Goal: Task Accomplishment & Management: Manage account settings

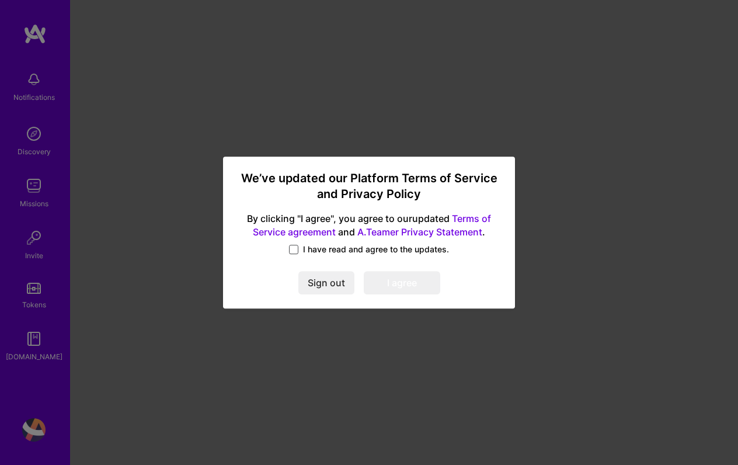
click at [290, 250] on span at bounding box center [293, 249] width 9 height 9
click at [0, 0] on input "I have read and agree to the updates." at bounding box center [0, 0] width 0 height 0
click at [428, 288] on button "I agree" at bounding box center [402, 282] width 76 height 23
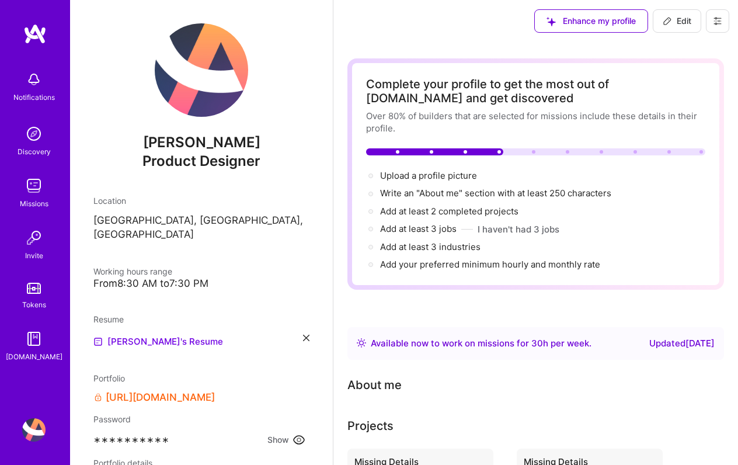
click at [34, 140] on img at bounding box center [33, 133] width 23 height 23
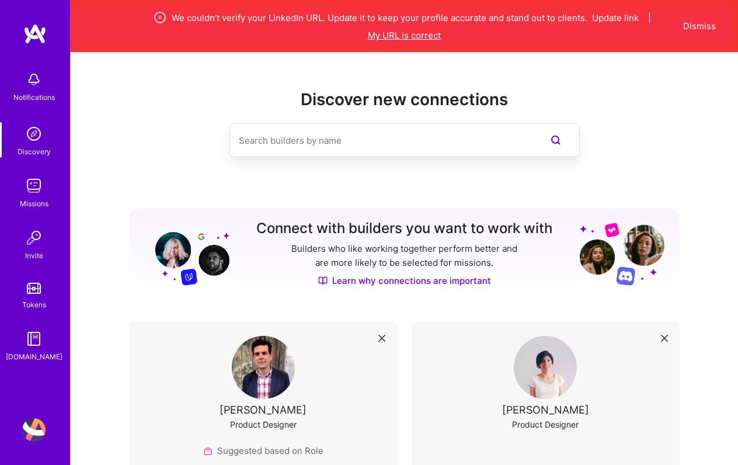
click at [405, 36] on button "My URL is correct" at bounding box center [404, 35] width 73 height 12
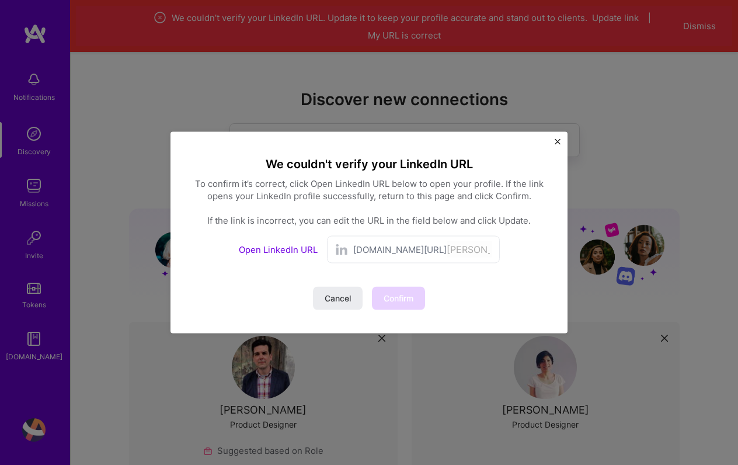
click at [367, 245] on span "[DOMAIN_NAME][URL]" at bounding box center [399, 249] width 93 height 12
click at [293, 250] on link "Open LinkedIn URL" at bounding box center [278, 249] width 79 height 11
click at [378, 247] on span "[DOMAIN_NAME][URL]" at bounding box center [399, 249] width 93 height 12
click at [396, 247] on span "[DOMAIN_NAME][URL]" at bounding box center [399, 249] width 93 height 12
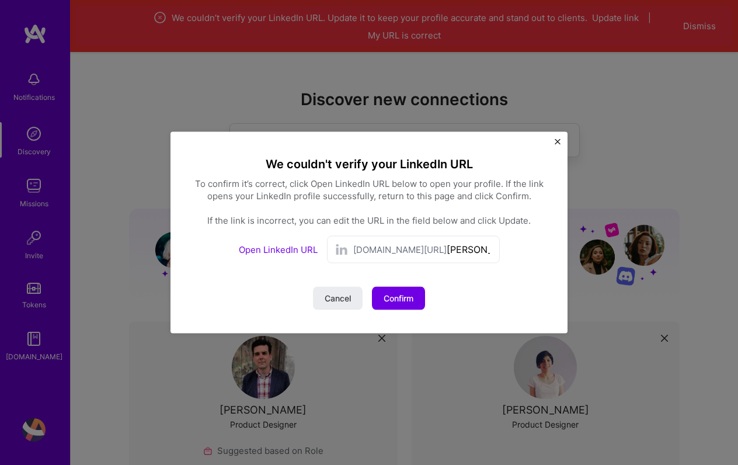
click at [396, 247] on span "[DOMAIN_NAME][URL]" at bounding box center [399, 249] width 93 height 12
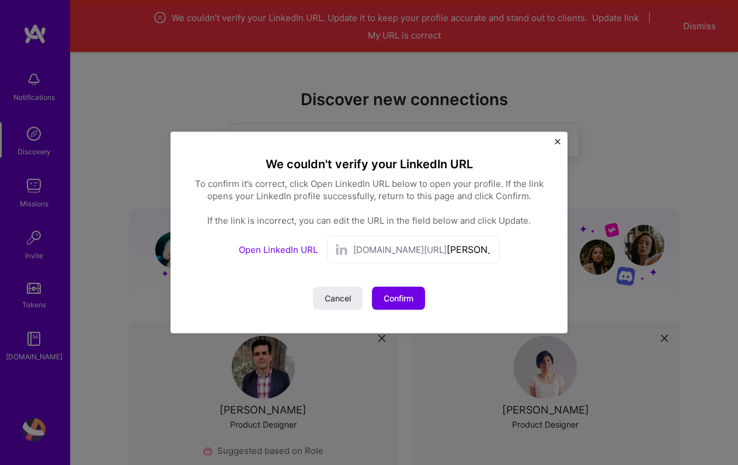
click at [396, 247] on span "[DOMAIN_NAME][URL]" at bounding box center [399, 249] width 93 height 12
click at [446, 248] on input "[PERSON_NAME]-a6273439" at bounding box center [469, 249] width 46 height 17
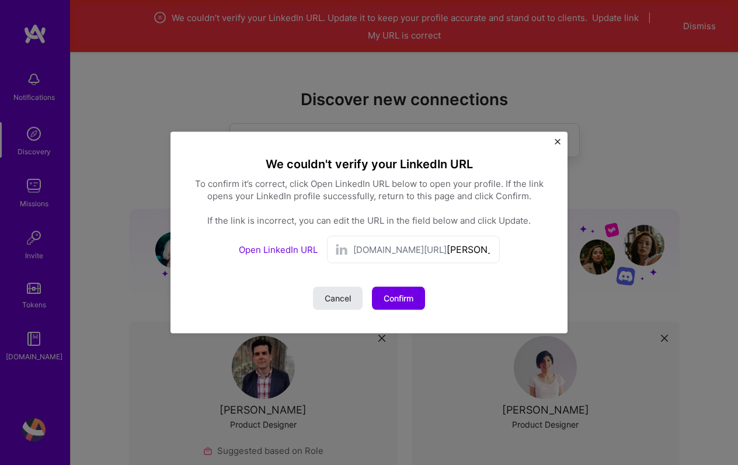
click at [340, 299] on span "Cancel" at bounding box center [337, 298] width 26 height 12
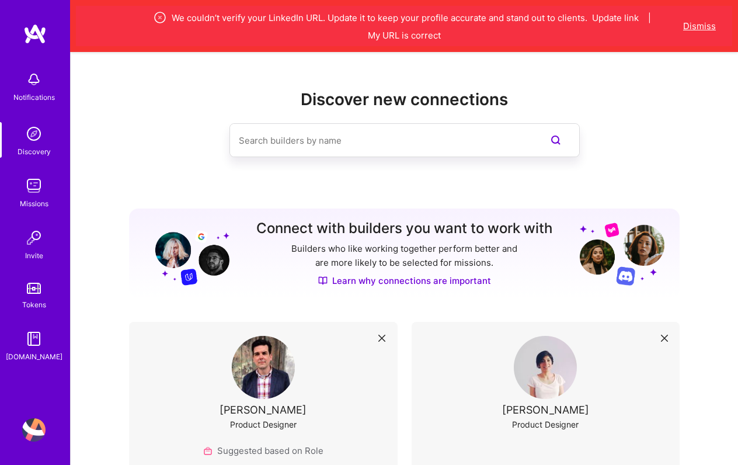
click at [710, 20] on button "Dismiss" at bounding box center [699, 26] width 33 height 12
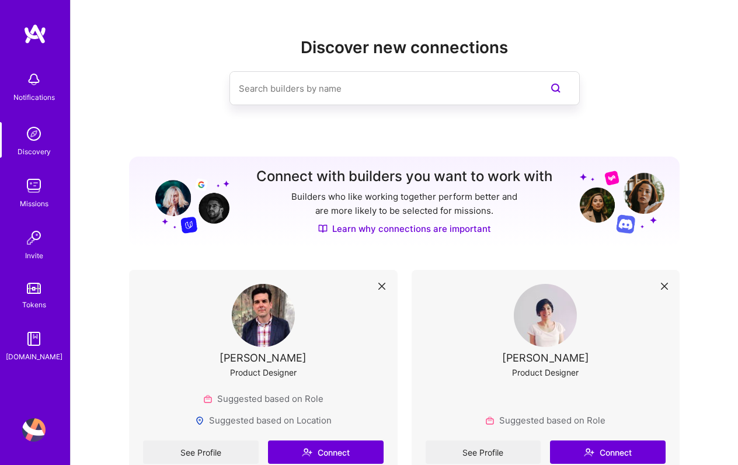
click at [39, 34] on img at bounding box center [34, 33] width 23 height 21
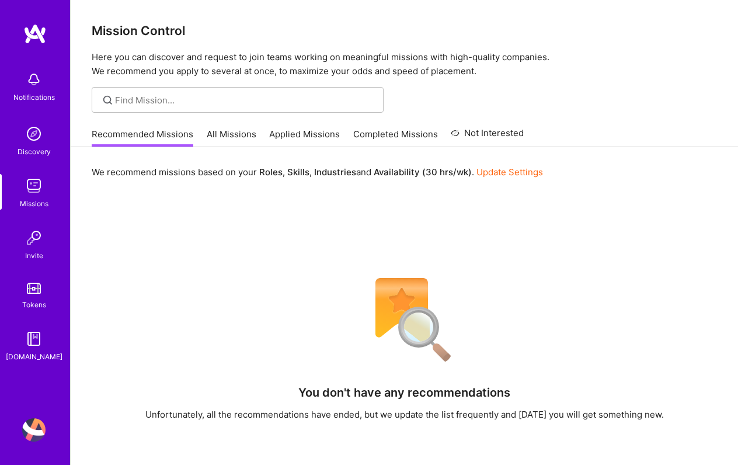
click at [32, 129] on img at bounding box center [33, 133] width 23 height 23
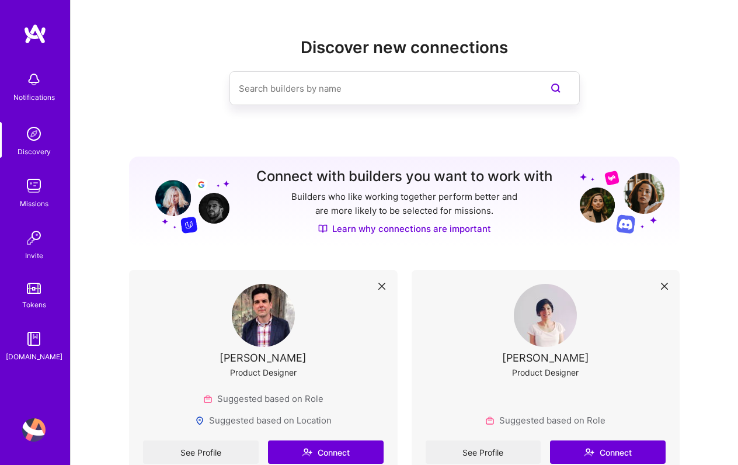
click at [33, 190] on img at bounding box center [33, 185] width 23 height 23
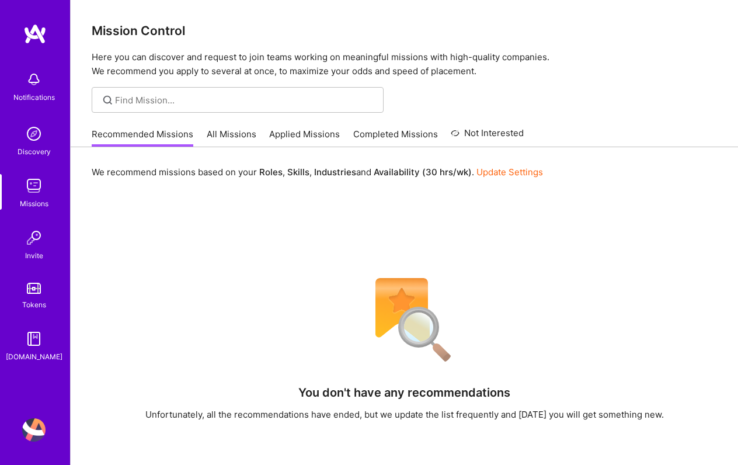
click at [34, 300] on div "Tokens" at bounding box center [34, 304] width 24 height 12
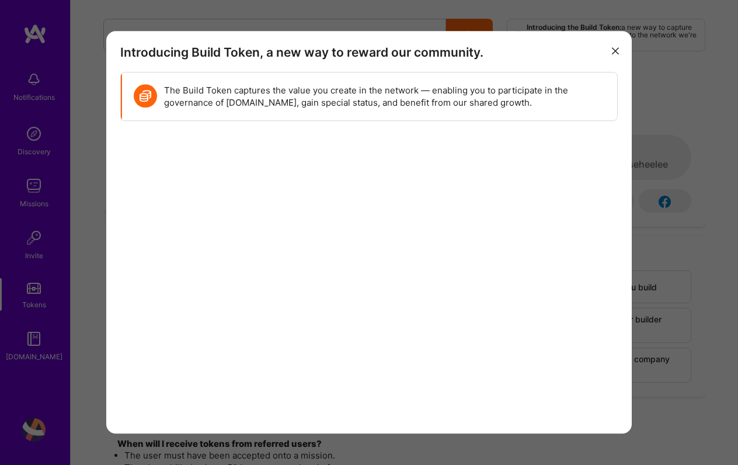
click at [34, 334] on div "Introducing Build Token, a new way to reward our community. The Build Token cap…" at bounding box center [369, 232] width 738 height 465
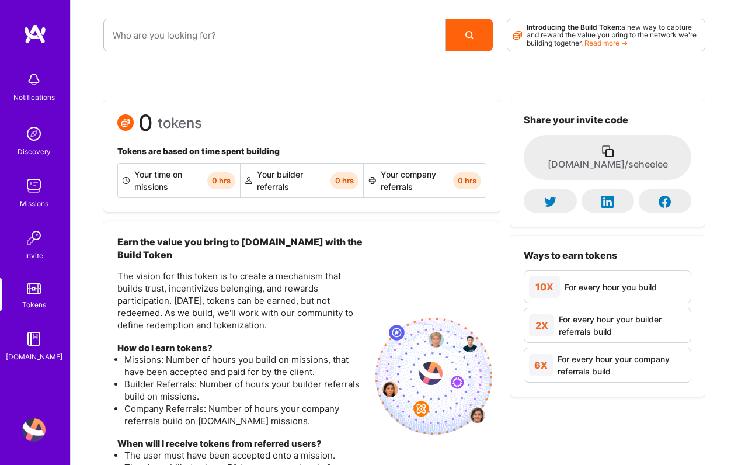
click at [36, 430] on img at bounding box center [33, 429] width 23 height 23
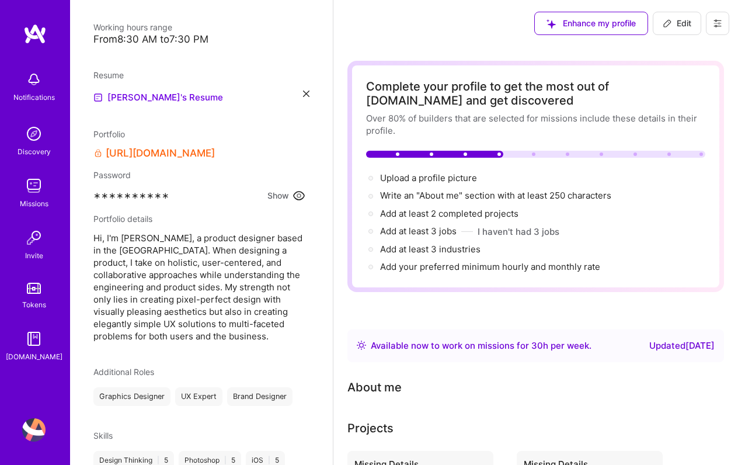
scroll to position [486, 0]
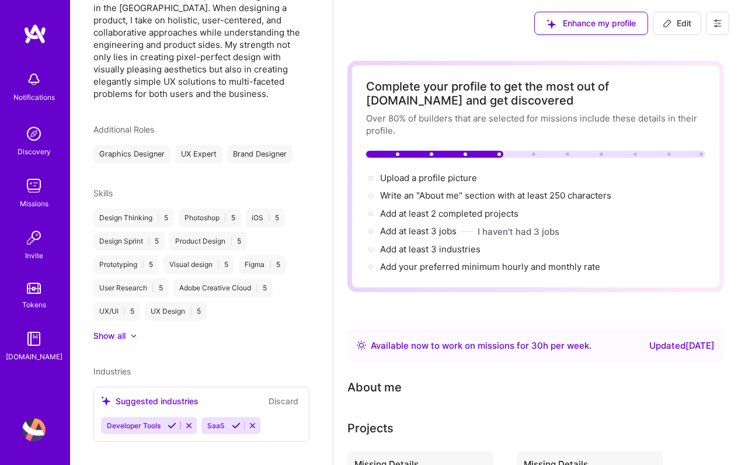
click at [130, 330] on div at bounding box center [127, 336] width 5 height 12
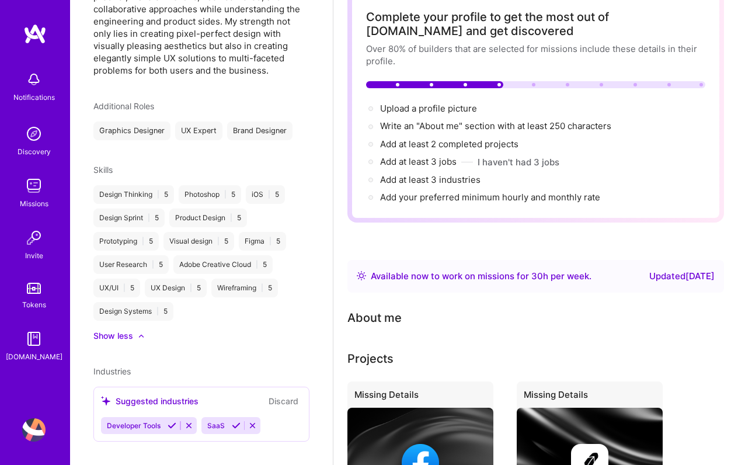
scroll to position [0, 0]
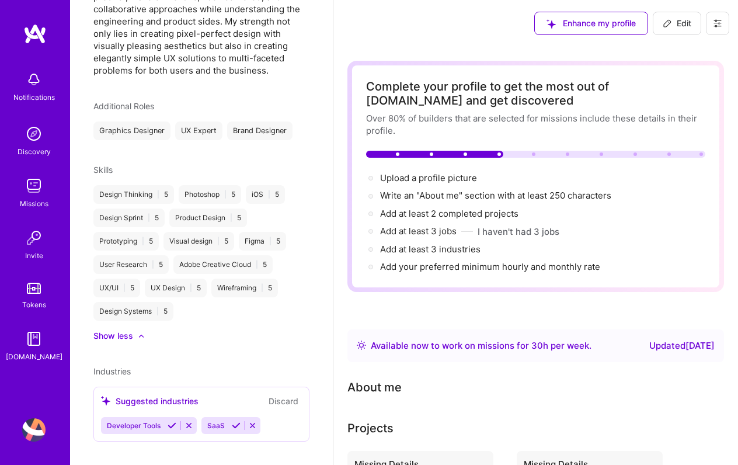
click at [673, 21] on span "Edit" at bounding box center [676, 24] width 29 height 12
select select "US"
select select "Right Now"
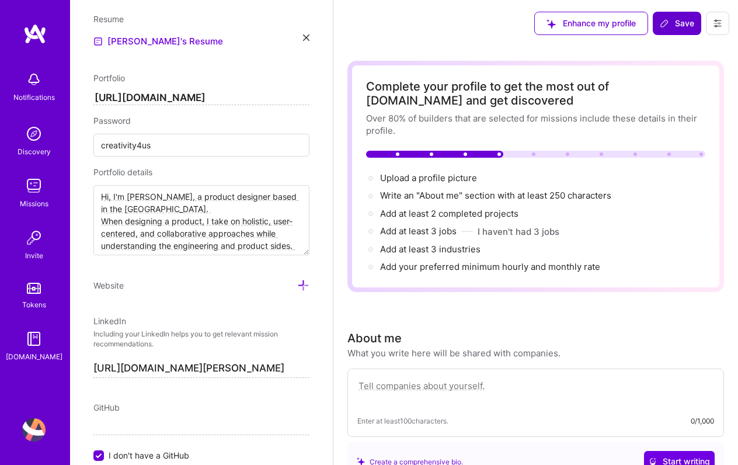
scroll to position [742, 0]
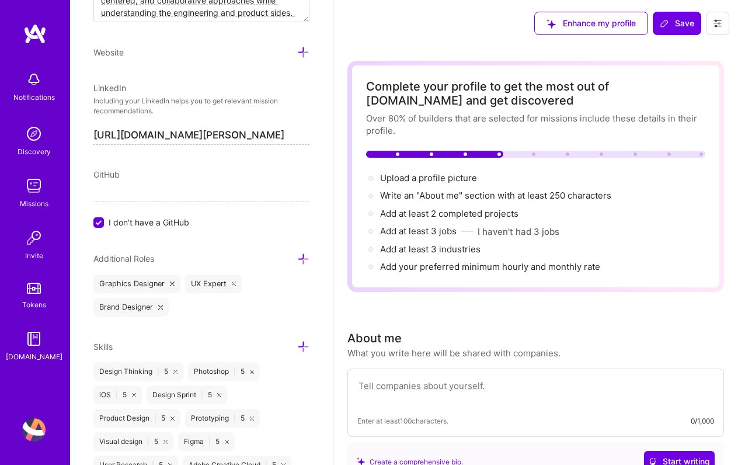
click at [180, 135] on input "[URL][DOMAIN_NAME][PERSON_NAME]" at bounding box center [201, 135] width 216 height 19
paste input "[DOMAIN_NAME][URL]"
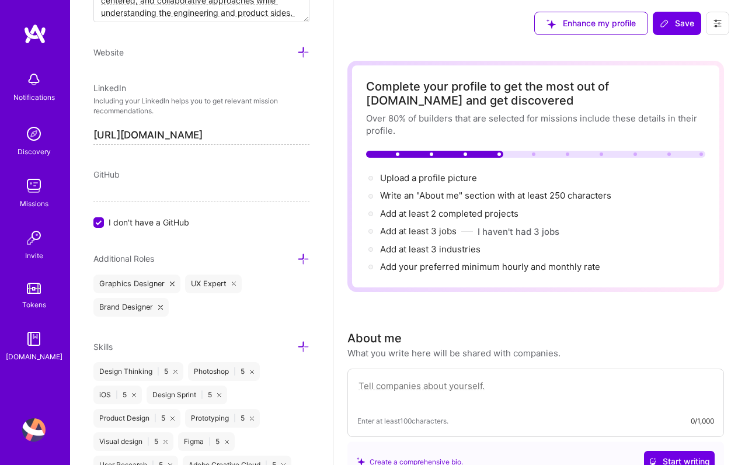
click at [287, 132] on input "[URL][DOMAIN_NAME]" at bounding box center [201, 135] width 216 height 19
drag, startPoint x: 165, startPoint y: 134, endPoint x: -20, endPoint y: 127, distance: 185.1
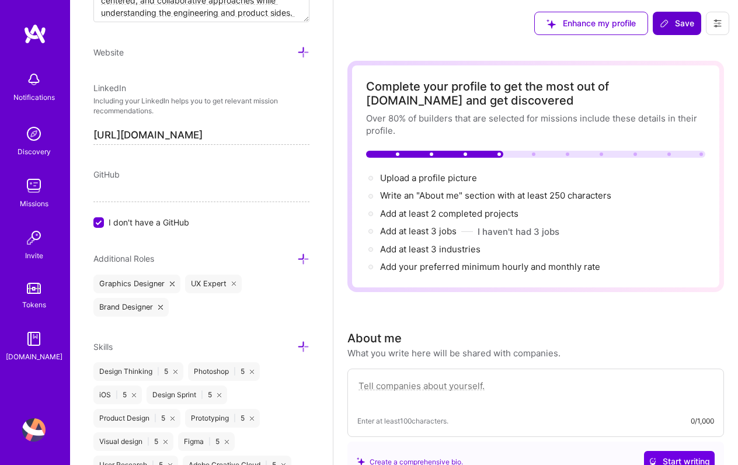
type input "[URL][DOMAIN_NAME]"
click at [658, 25] on button "Save" at bounding box center [676, 23] width 48 height 23
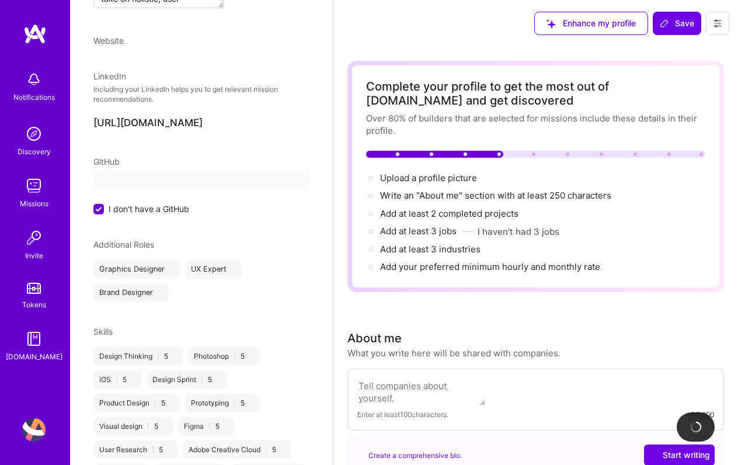
scroll to position [509, 0]
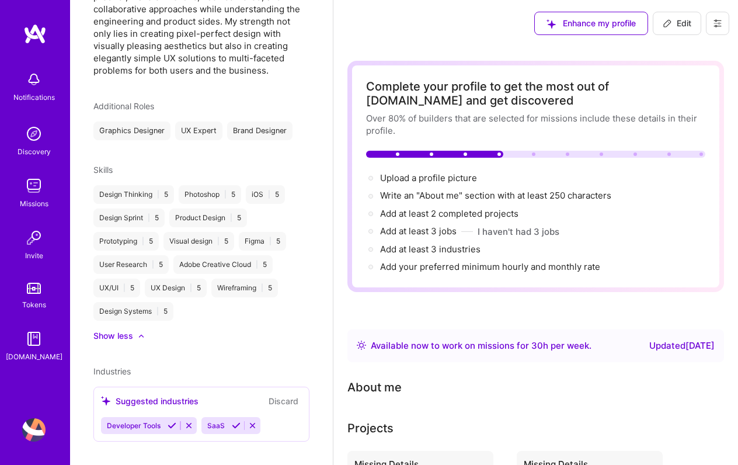
click at [36, 31] on img at bounding box center [34, 33] width 23 height 21
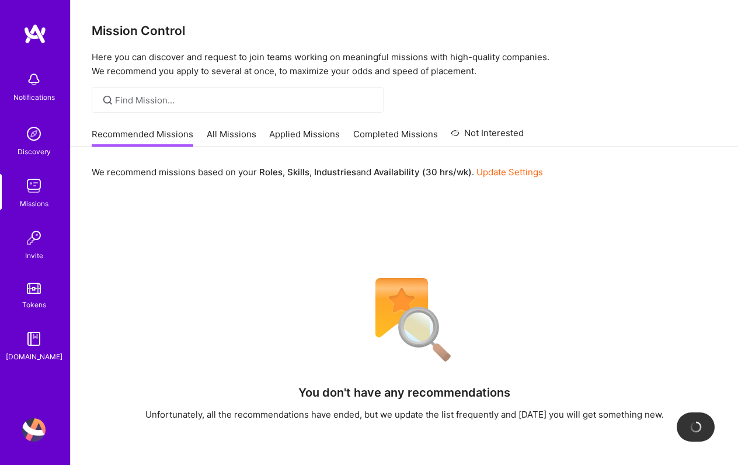
click at [33, 286] on img at bounding box center [34, 287] width 14 height 11
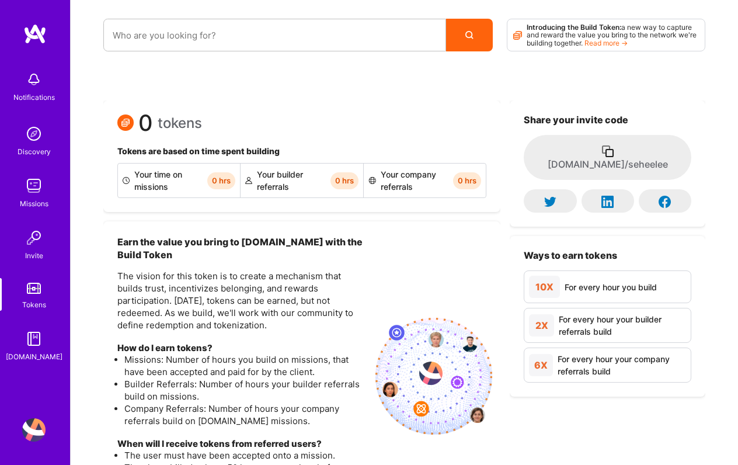
click at [39, 245] on img at bounding box center [33, 237] width 23 height 23
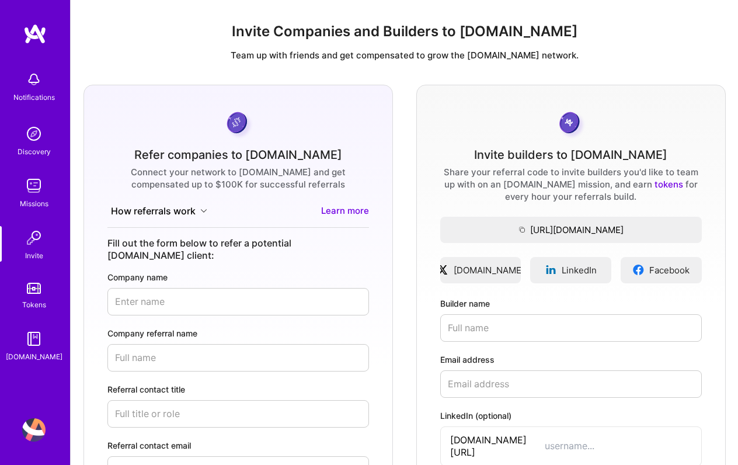
click at [37, 194] on img at bounding box center [33, 185] width 23 height 23
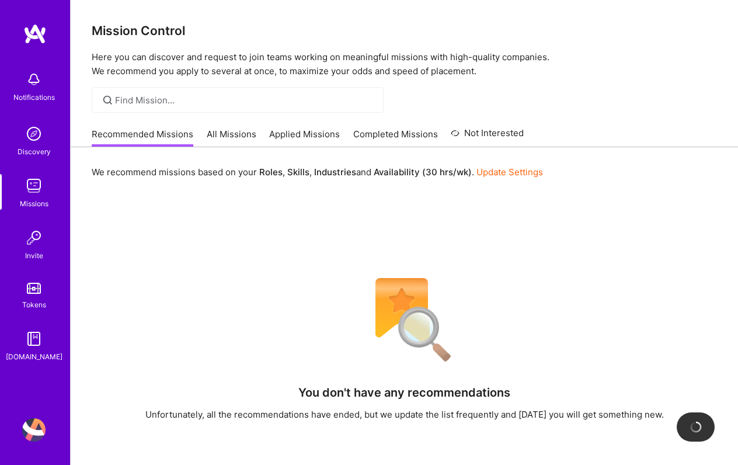
click at [232, 132] on link "All Missions" at bounding box center [232, 137] width 50 height 19
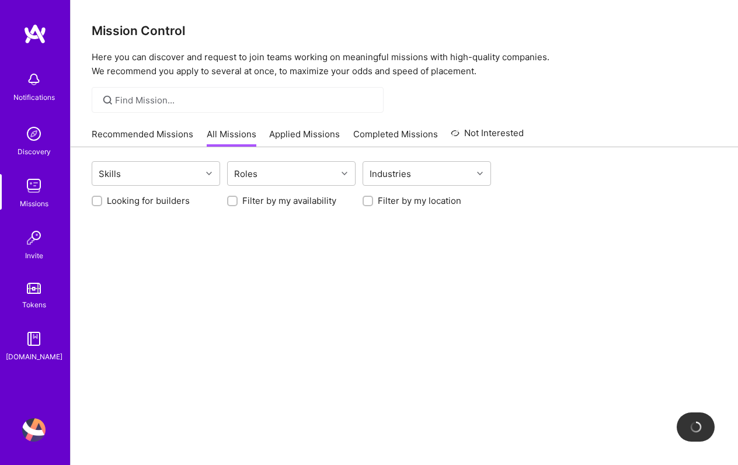
click at [316, 137] on link "Applied Missions" at bounding box center [304, 137] width 71 height 19
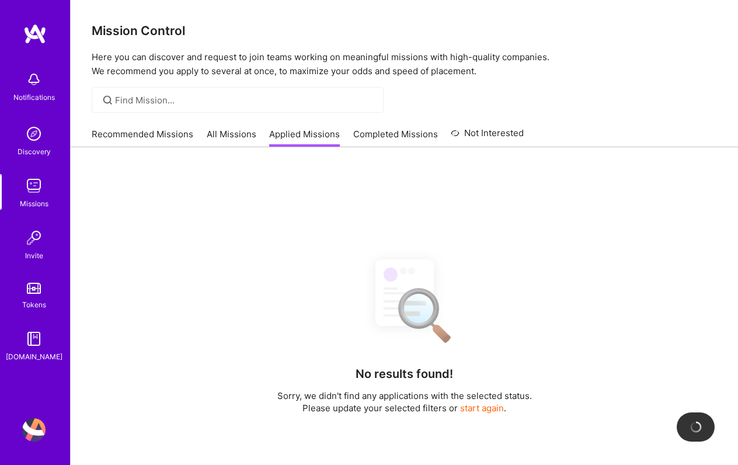
click at [385, 140] on link "Completed Missions" at bounding box center [395, 137] width 85 height 19
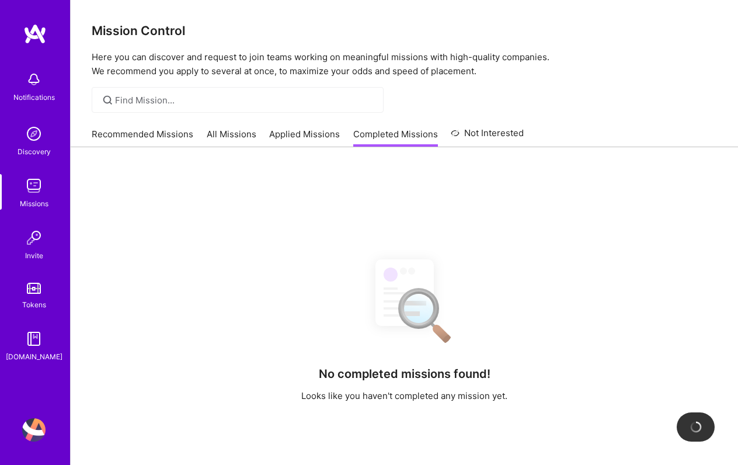
click at [113, 132] on link "Recommended Missions" at bounding box center [143, 137] width 102 height 19
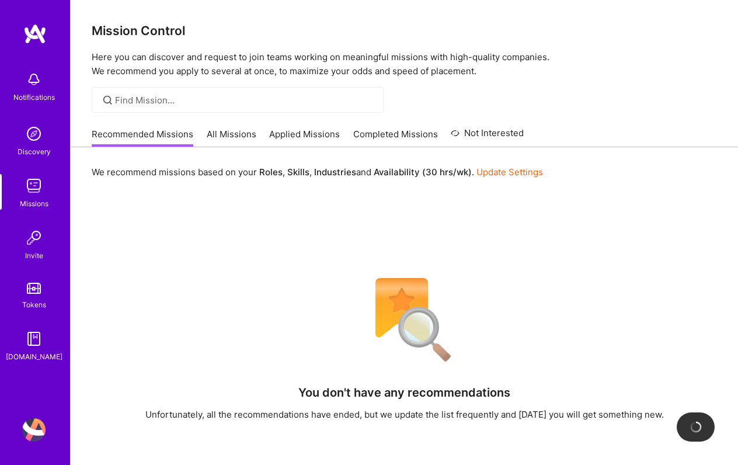
click at [496, 130] on link "Not Interested" at bounding box center [487, 136] width 73 height 21
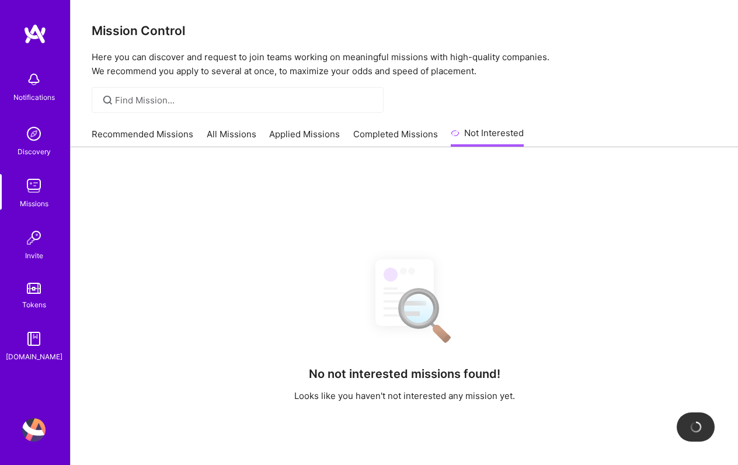
click at [33, 141] on img at bounding box center [33, 133] width 23 height 23
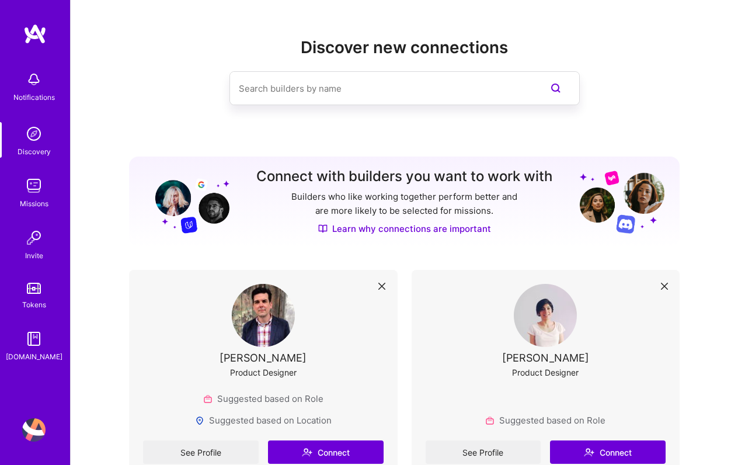
click at [364, 92] on input at bounding box center [381, 89] width 285 height 30
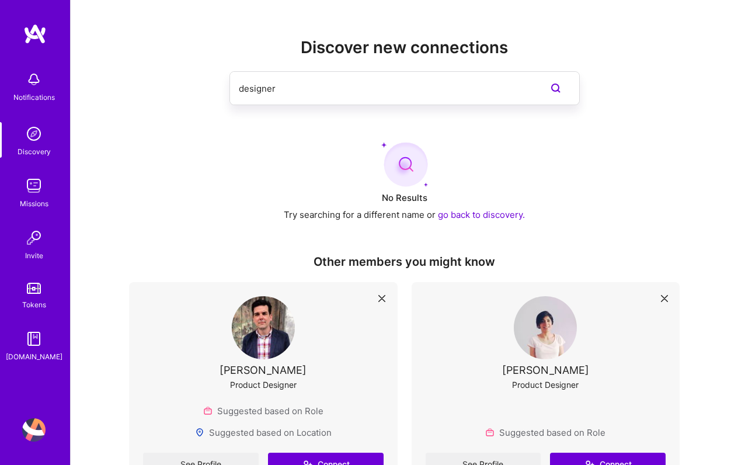
click at [276, 83] on input "designer" at bounding box center [381, 89] width 285 height 30
drag, startPoint x: 280, startPoint y: 86, endPoint x: 167, endPoint y: 65, distance: 115.2
click at [167, 65] on div "Discover new connections designer No Results Try searching for a different name…" at bounding box center [404, 153] width 550 height 230
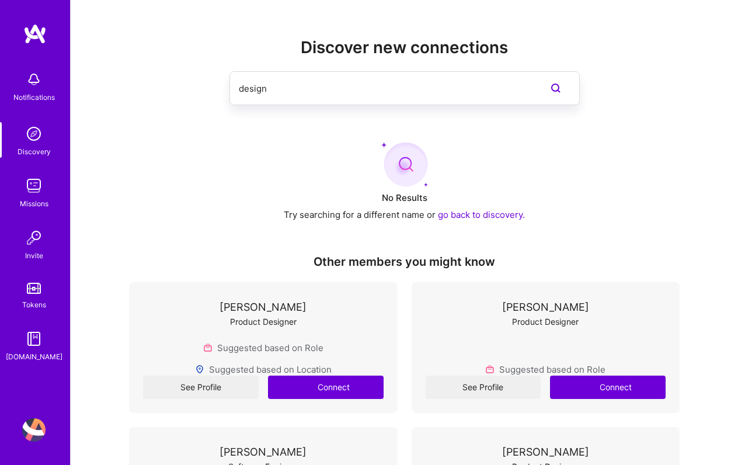
type input "design"
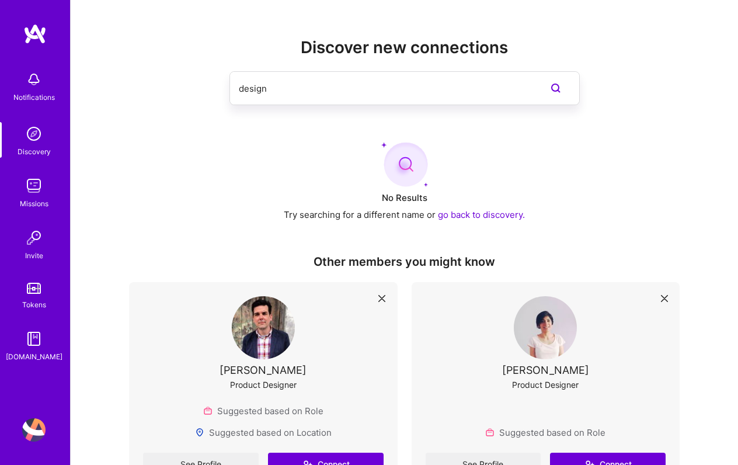
click at [39, 190] on img at bounding box center [33, 185] width 23 height 23
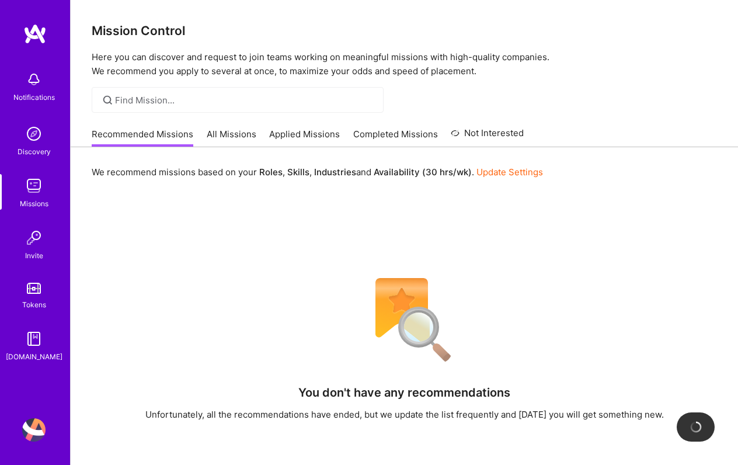
click at [36, 132] on img at bounding box center [33, 133] width 23 height 23
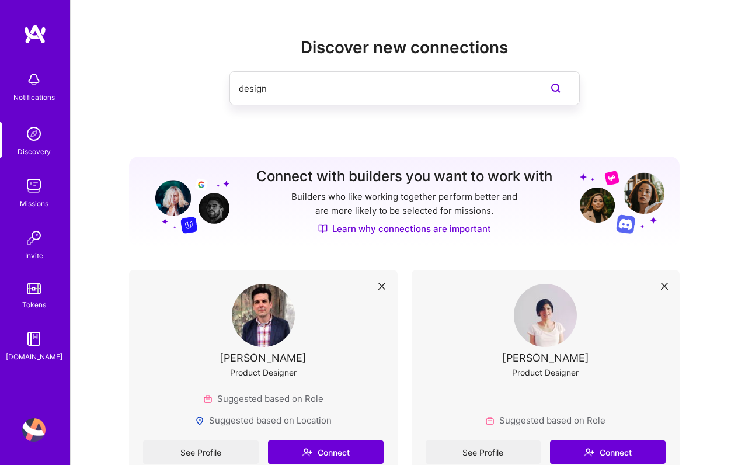
click at [265, 92] on input "design" at bounding box center [381, 89] width 285 height 30
click at [40, 191] on img at bounding box center [33, 185] width 23 height 23
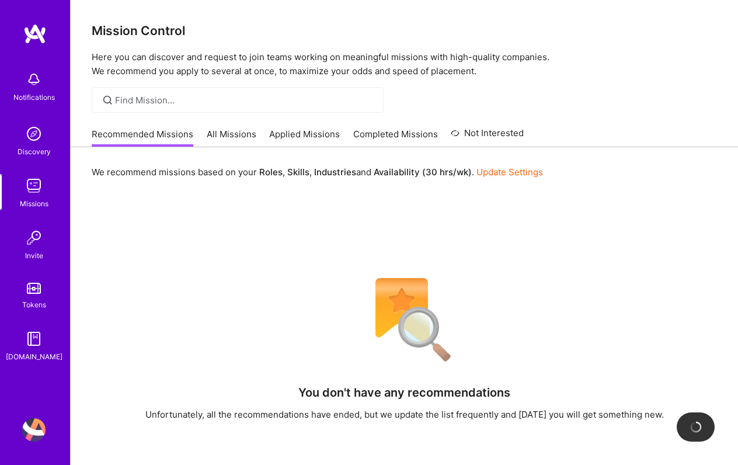
click at [229, 131] on link "All Missions" at bounding box center [232, 137] width 50 height 19
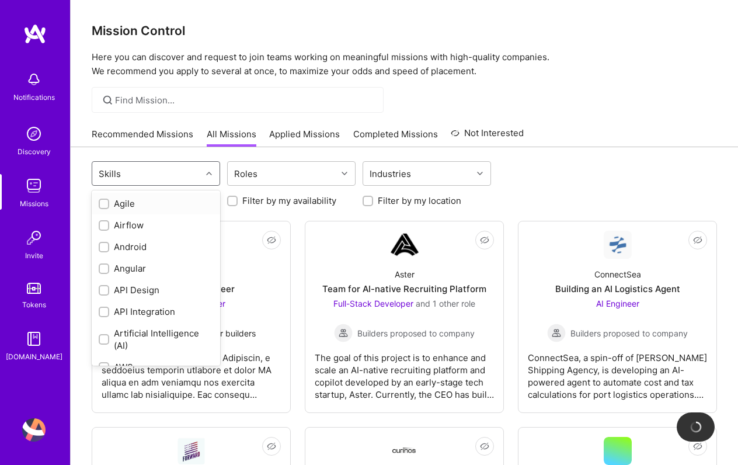
click at [201, 176] on div "Skills" at bounding box center [156, 173] width 128 height 25
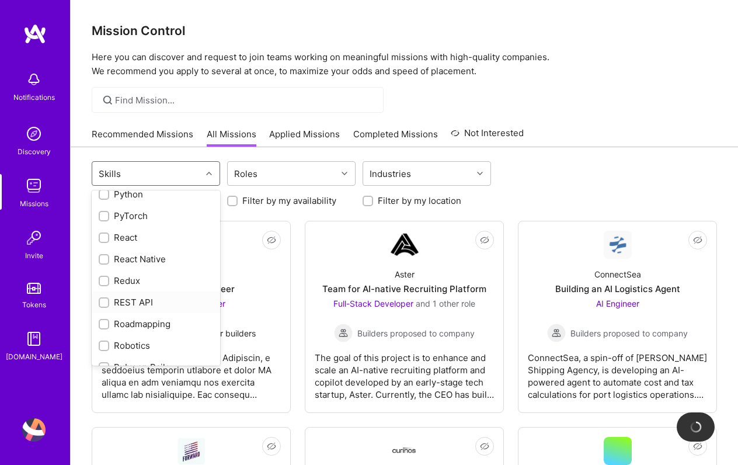
scroll to position [1505, 0]
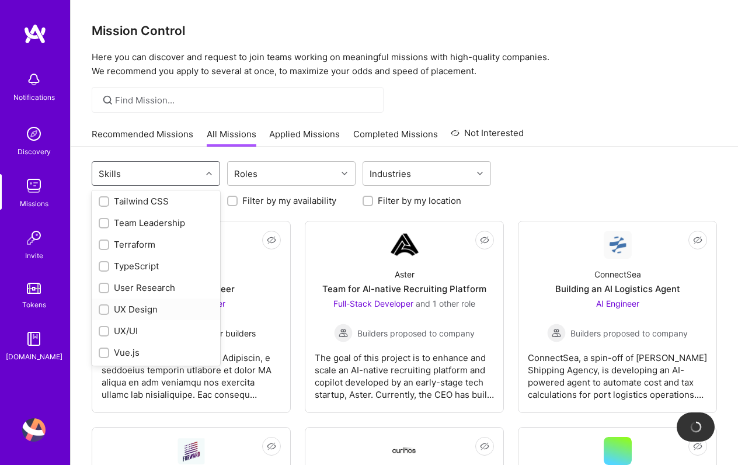
click at [104, 309] on input "checkbox" at bounding box center [105, 310] width 8 height 8
checkbox input "true"
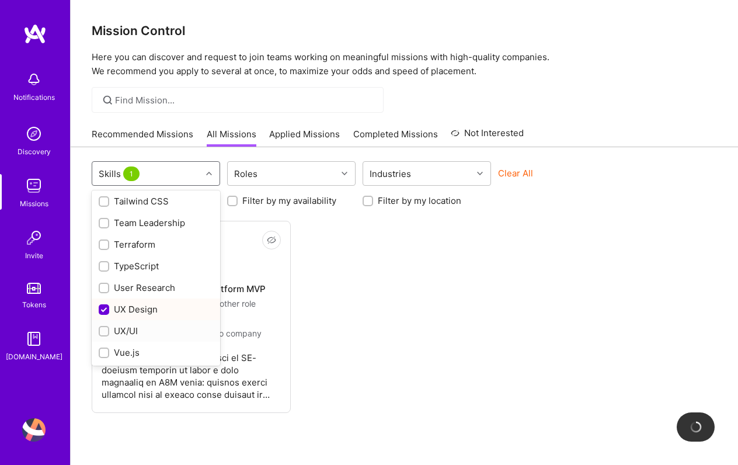
click at [109, 331] on div at bounding box center [104, 331] width 11 height 11
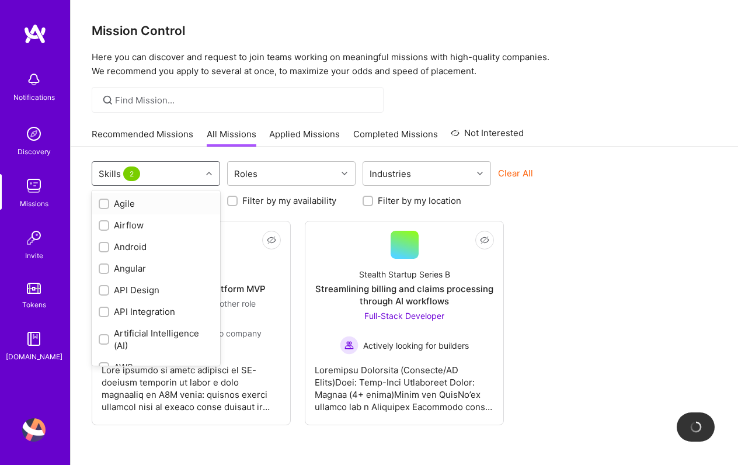
click at [176, 174] on div "Skills 2" at bounding box center [146, 173] width 109 height 23
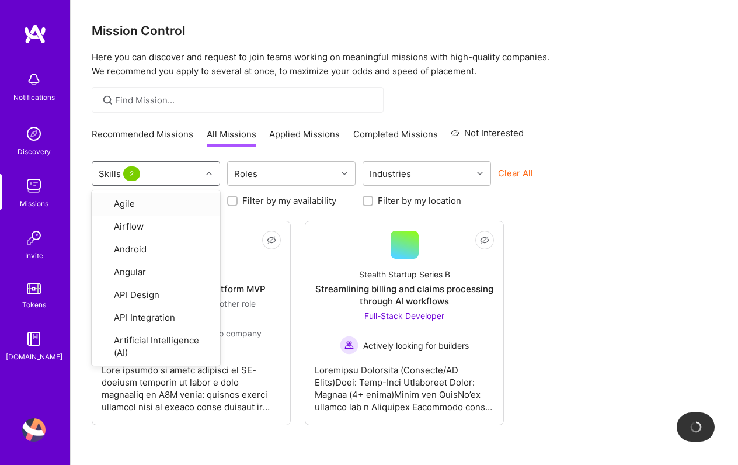
click at [176, 174] on div "Skills 2" at bounding box center [146, 173] width 109 height 23
